Goal: Task Accomplishment & Management: Manage account settings

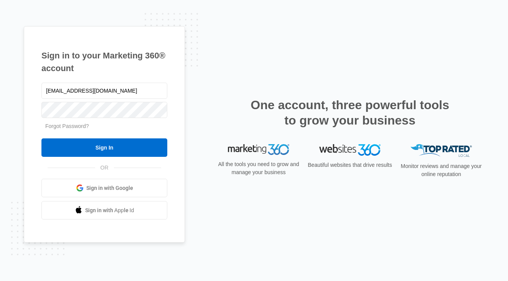
type input "[EMAIL_ADDRESS][DOMAIN_NAME]"
click at [104, 147] on input "Sign In" at bounding box center [104, 147] width 126 height 18
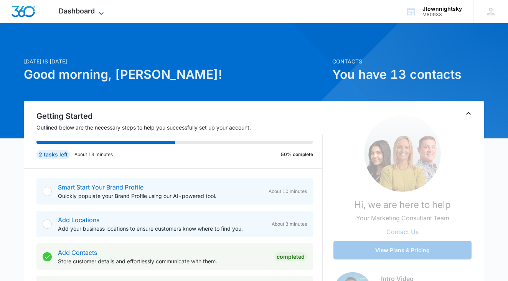
click at [80, 9] on span "Dashboard" at bounding box center [77, 11] width 36 height 8
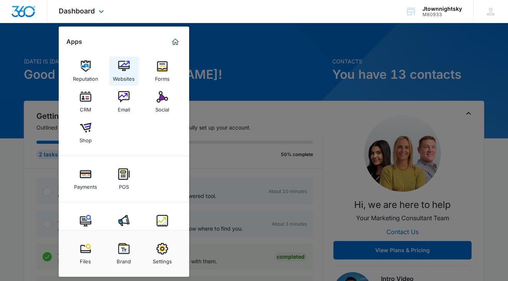
click at [124, 69] on img at bounding box center [124, 66] width 12 height 12
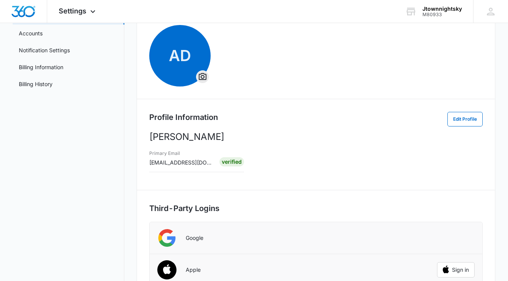
scroll to position [60, 0]
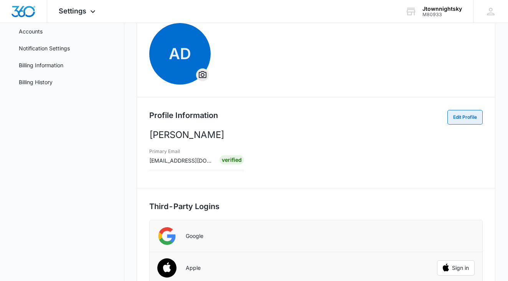
click at [465, 116] on button "Edit Profile" at bounding box center [465, 117] width 35 height 15
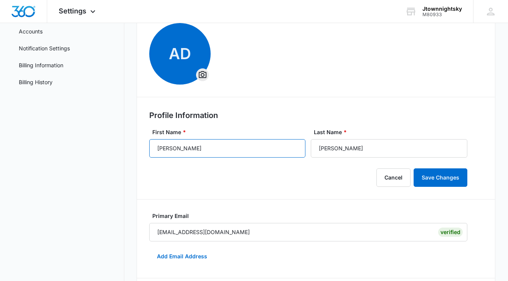
drag, startPoint x: 172, startPoint y: 148, endPoint x: 157, endPoint y: 148, distance: 14.6
click at [157, 148] on input "Ann" at bounding box center [227, 148] width 156 height 18
type input "JTown"
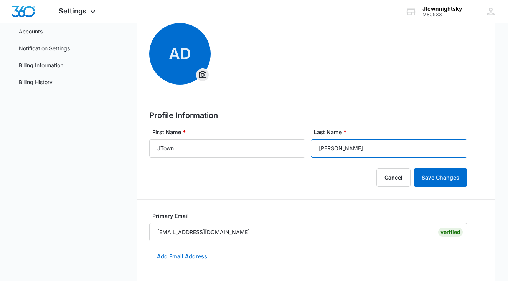
drag, startPoint x: 341, startPoint y: 148, endPoint x: 319, endPoint y: 149, distance: 22.7
click at [319, 149] on input "DaPrato" at bounding box center [389, 148] width 156 height 18
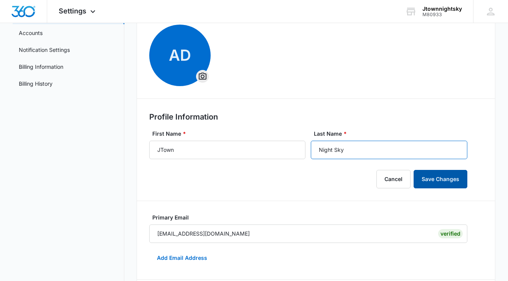
scroll to position [57, 0]
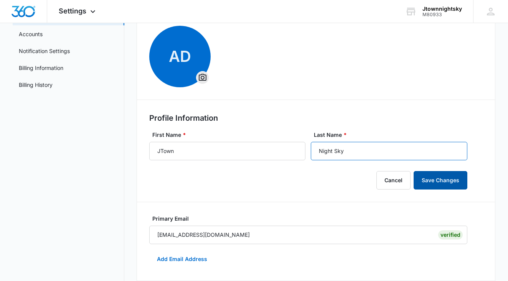
type input "Night Sky"
click at [438, 178] on button "Save Changes" at bounding box center [441, 180] width 54 height 18
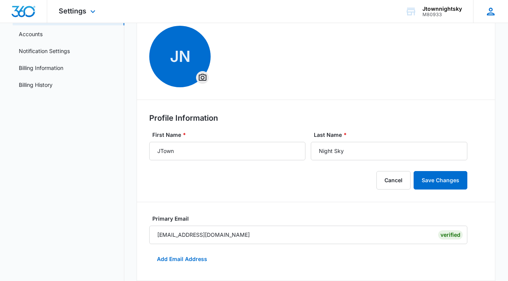
click at [492, 10] on icon at bounding box center [491, 12] width 8 height 8
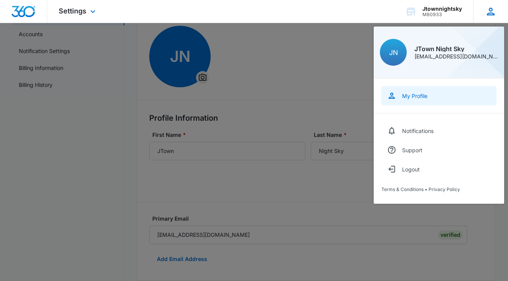
click at [416, 95] on div "My Profile" at bounding box center [414, 96] width 25 height 7
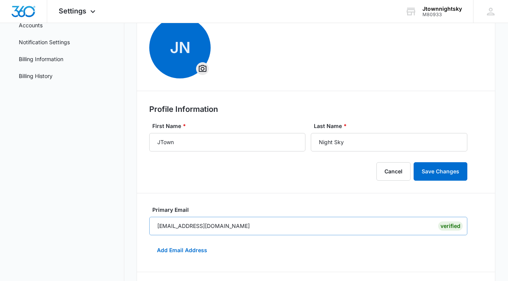
scroll to position [65, 0]
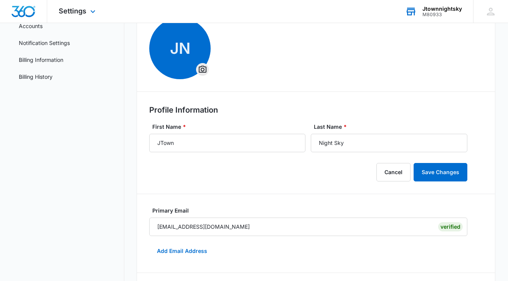
click at [442, 8] on div "Jtownnightsky" at bounding box center [443, 9] width 40 height 6
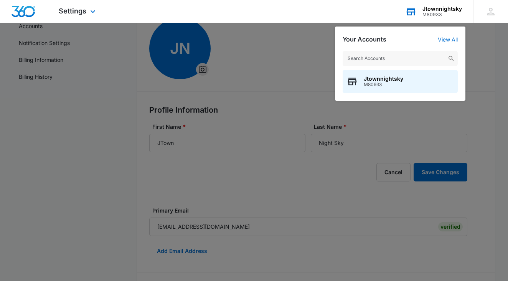
click at [442, 8] on div "Jtownnightsky" at bounding box center [443, 9] width 40 height 6
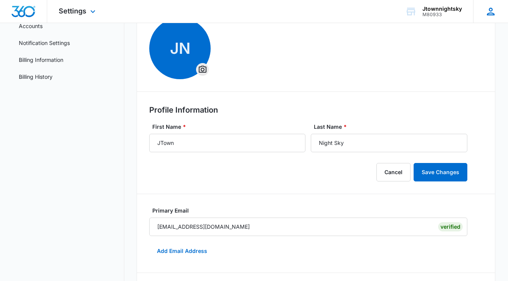
click at [495, 12] on icon at bounding box center [491, 12] width 12 height 12
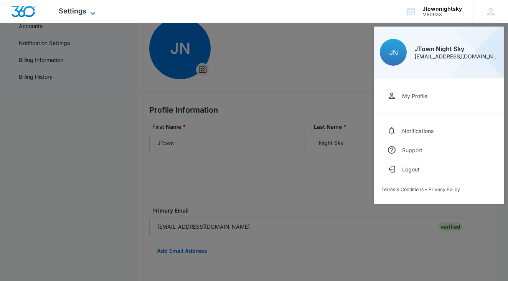
click at [74, 12] on span "Settings" at bounding box center [73, 11] width 28 height 8
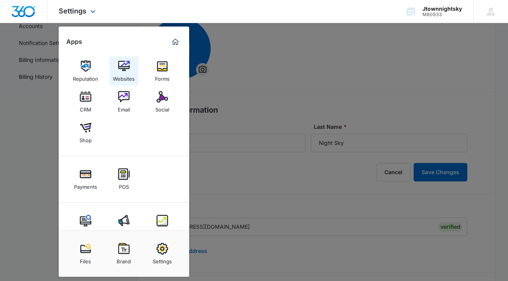
click at [122, 71] on img at bounding box center [124, 66] width 12 height 12
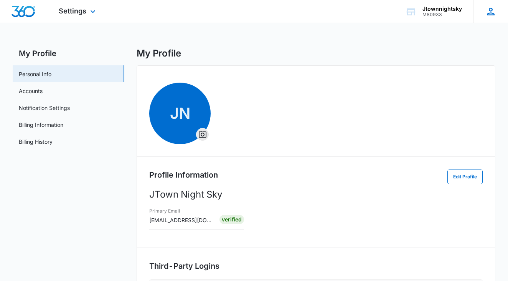
scroll to position [2, 0]
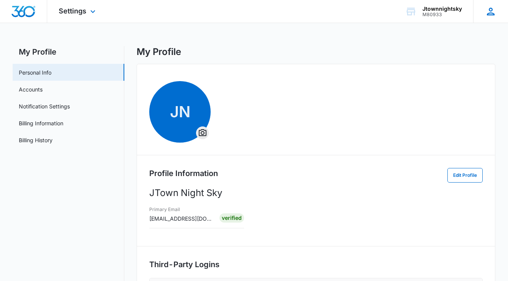
click at [490, 13] on icon at bounding box center [491, 12] width 12 height 12
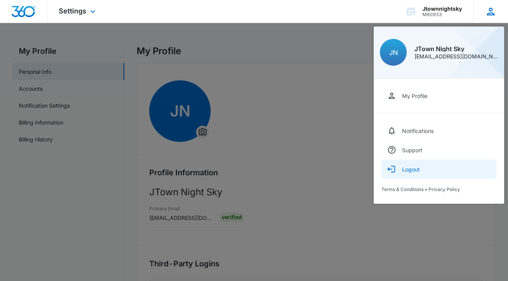
scroll to position [3, 0]
click at [411, 170] on div "Logout" at bounding box center [411, 169] width 18 height 7
